Goal: Task Accomplishment & Management: Manage account settings

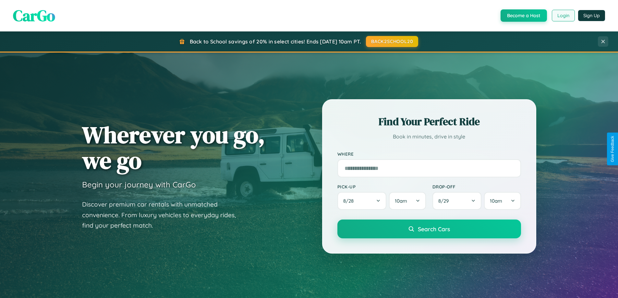
click at [563, 16] on button "Login" at bounding box center [563, 16] width 23 height 12
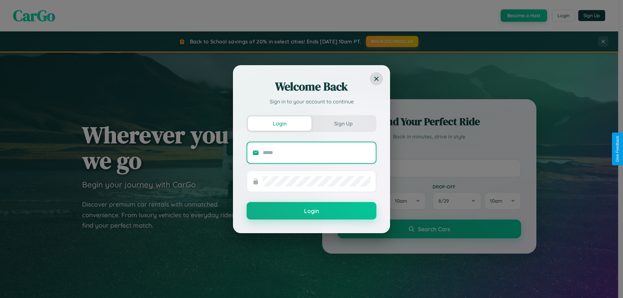
click at [317, 152] on input "text" at bounding box center [317, 153] width 108 height 10
type input "**********"
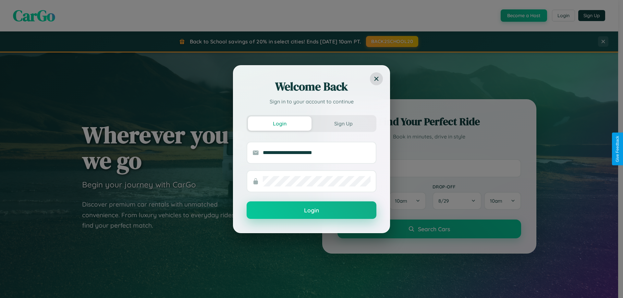
click at [311, 211] on button "Login" at bounding box center [312, 210] width 130 height 18
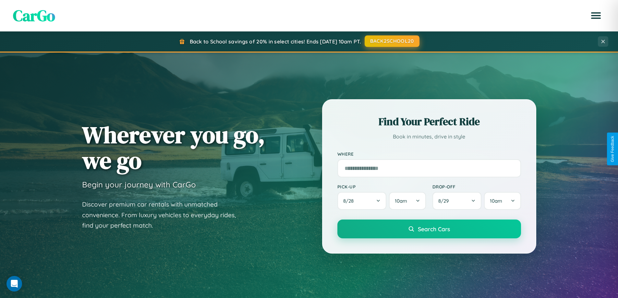
click at [392, 41] on button "BACK2SCHOOL20" at bounding box center [392, 41] width 55 height 12
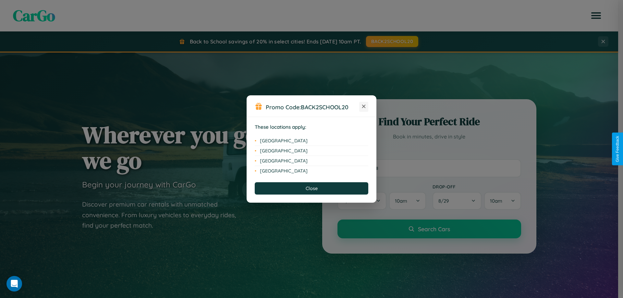
click at [364, 107] on icon at bounding box center [364, 107] width 4 height 4
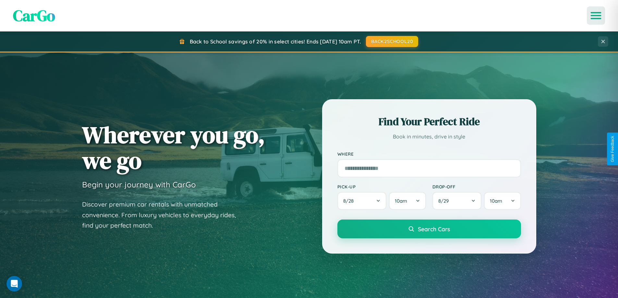
click at [596, 16] on icon "Open menu" at bounding box center [595, 16] width 9 height 6
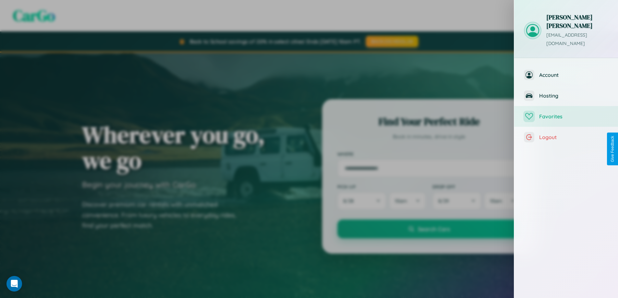
click at [566, 113] on span "Favorites" at bounding box center [573, 116] width 69 height 6
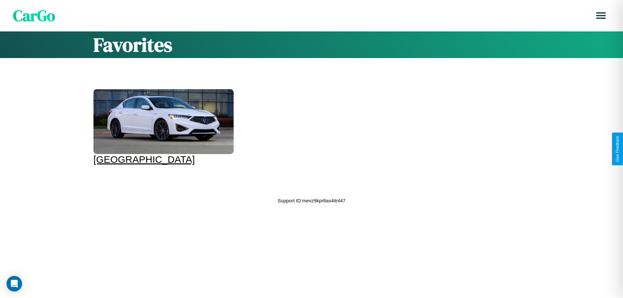
click at [163, 127] on div at bounding box center [163, 121] width 140 height 65
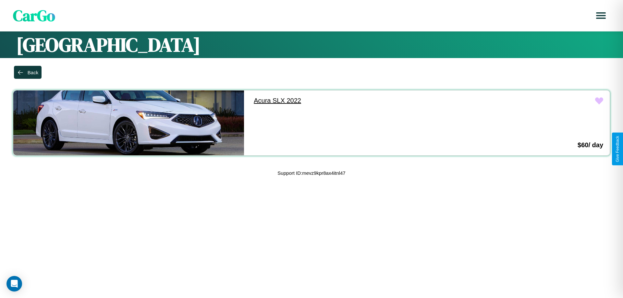
click at [359, 101] on link "Acura SLX 2022" at bounding box center [362, 101] width 231 height 20
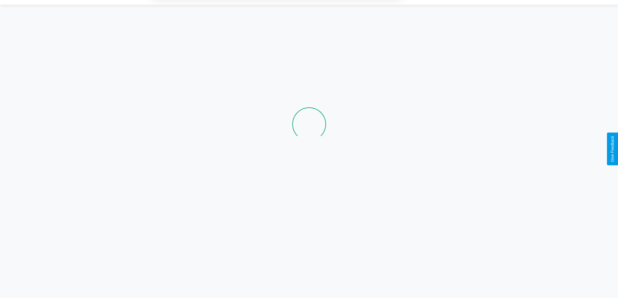
scroll to position [44, 0]
